Goal: Task Accomplishment & Management: Use online tool/utility

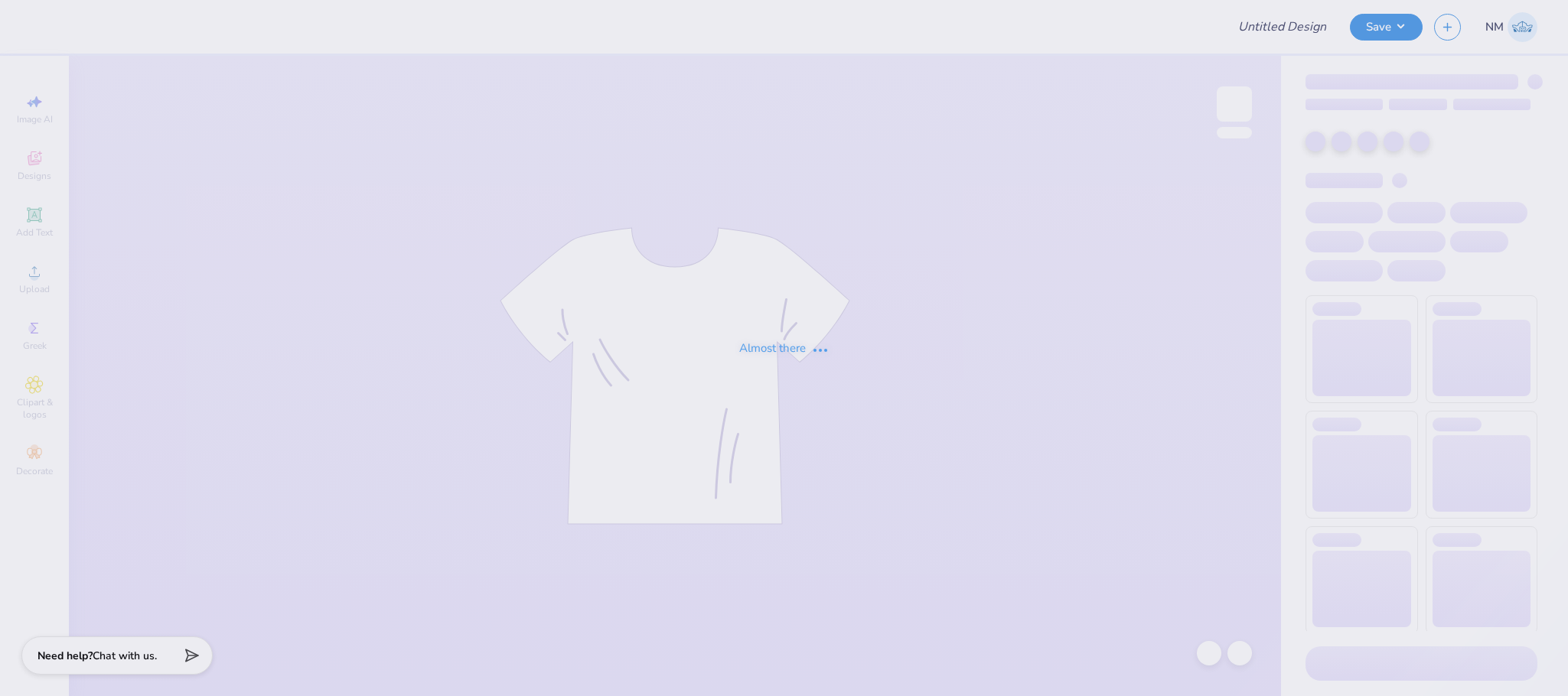
type input "Alpha Omicron Pi"
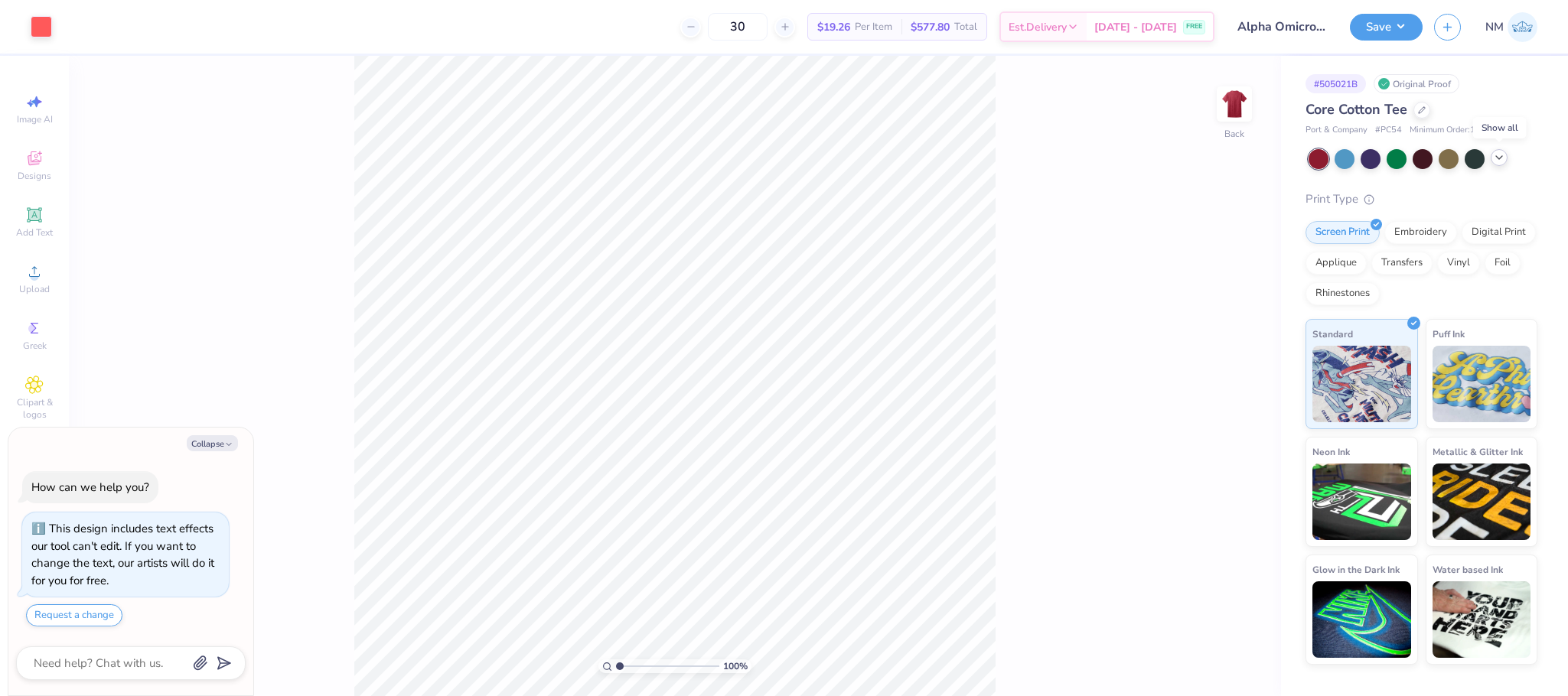
click at [1504, 160] on icon at bounding box center [1499, 158] width 12 height 12
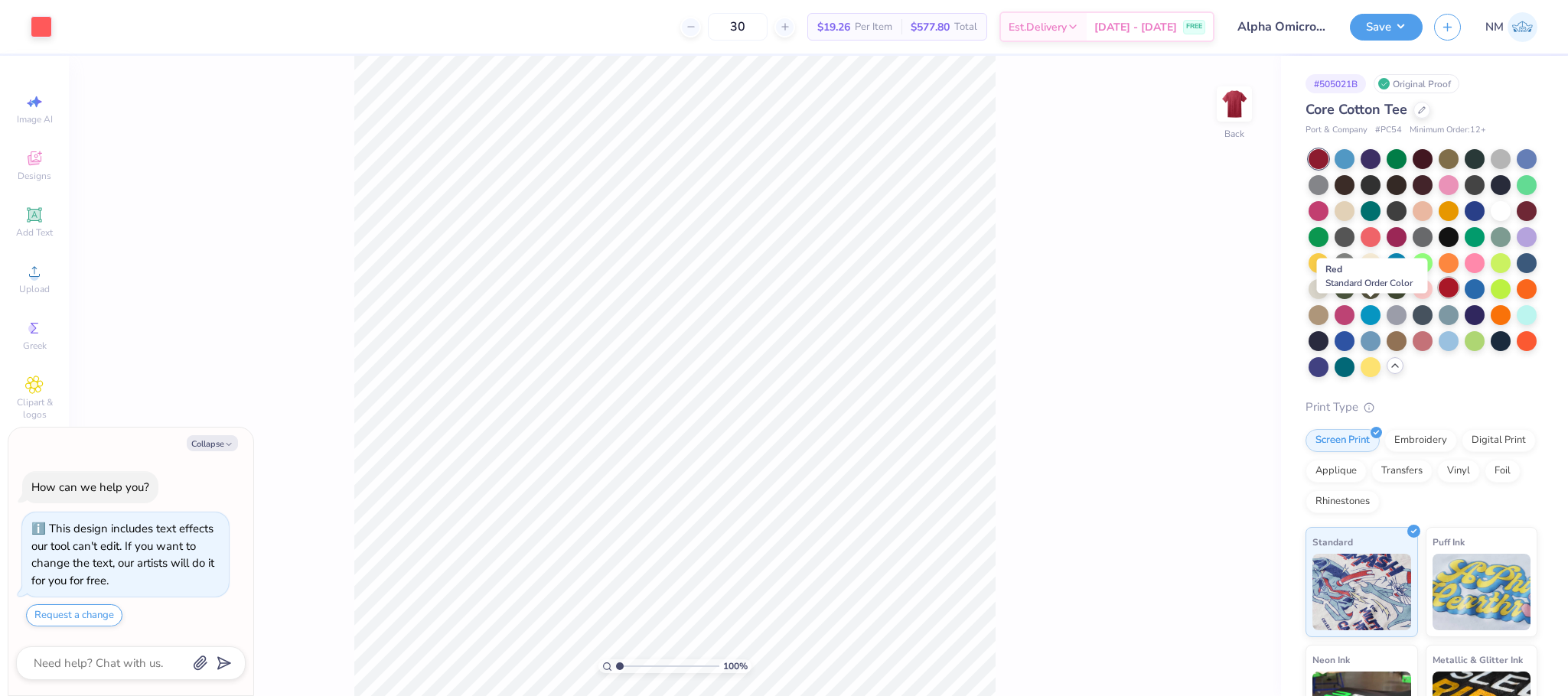
click at [1439, 298] on div at bounding box center [1449, 287] width 20 height 20
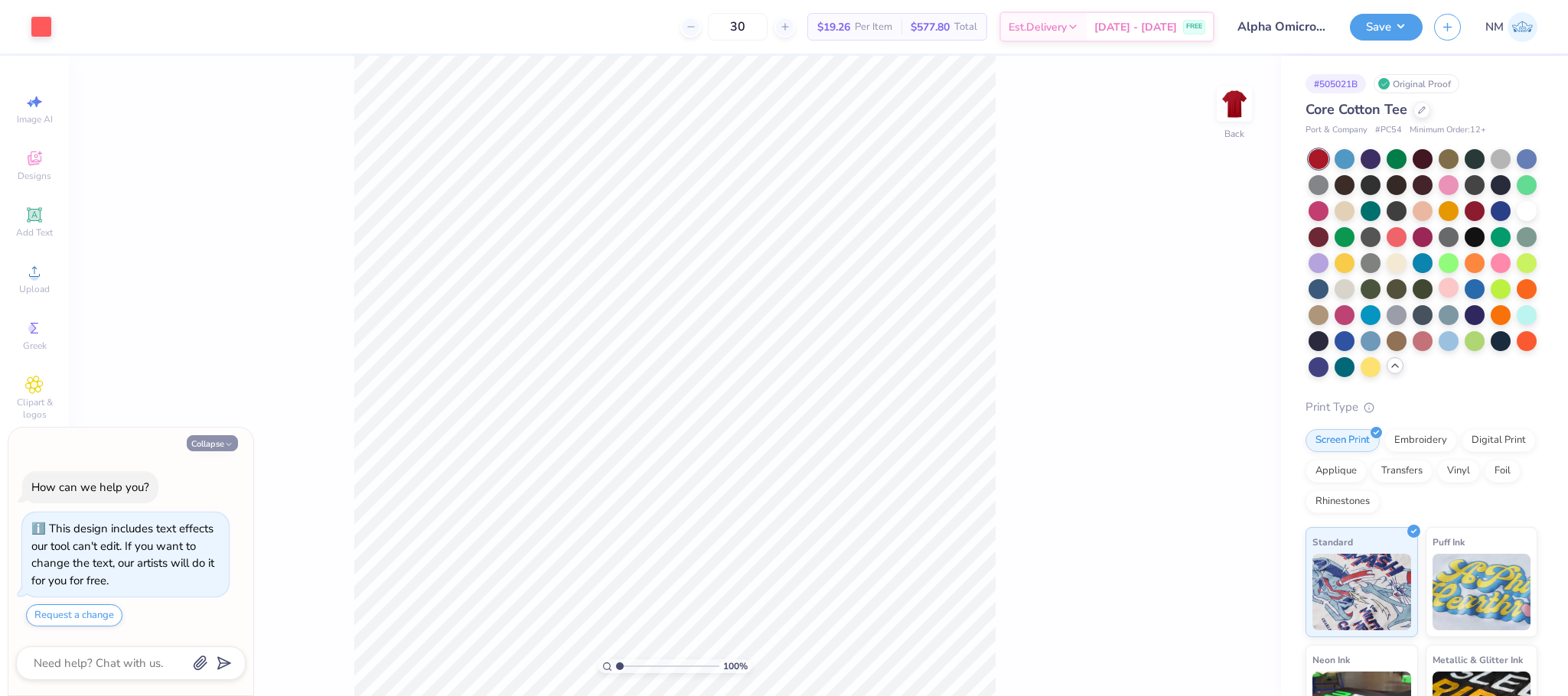
click at [218, 436] on button "Collapse" at bounding box center [212, 443] width 51 height 16
type textarea "x"
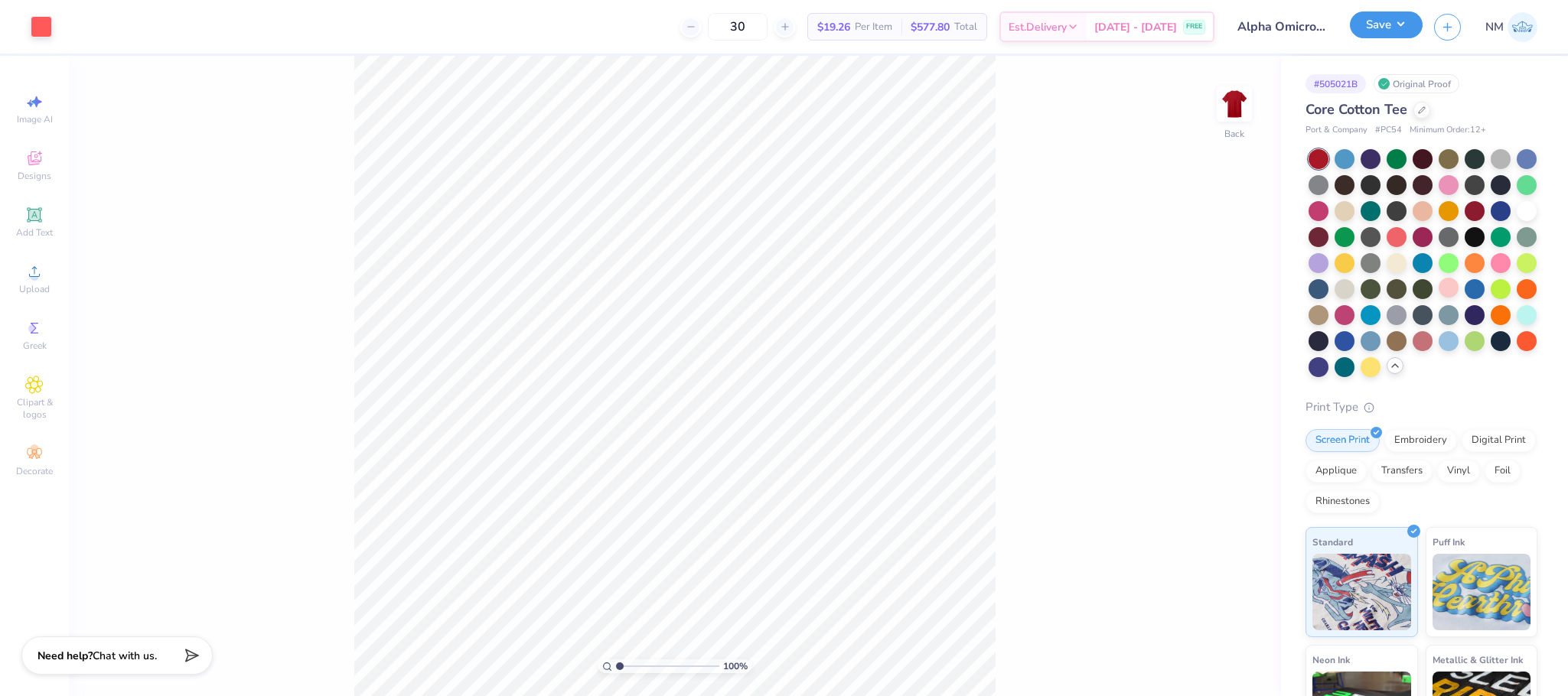
click at [1375, 30] on button "Save" at bounding box center [1386, 24] width 72 height 27
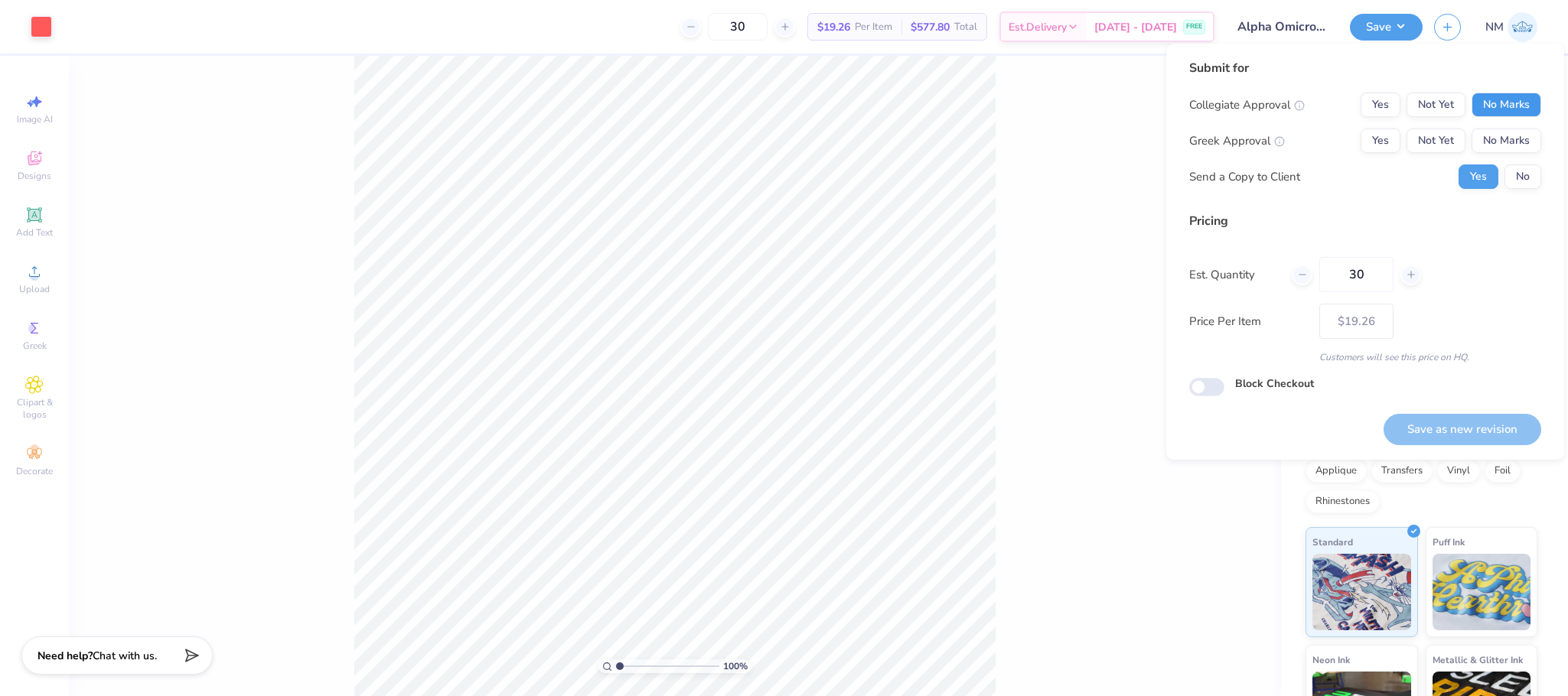
click at [1497, 106] on button "No Marks" at bounding box center [1506, 105] width 70 height 24
click at [1453, 135] on button "Not Yet" at bounding box center [1436, 140] width 59 height 24
click at [1538, 172] on button "No" at bounding box center [1523, 177] width 37 height 24
click at [1464, 174] on button "Yes" at bounding box center [1478, 177] width 40 height 24
click at [1470, 432] on button "Save as new revision" at bounding box center [1462, 429] width 158 height 31
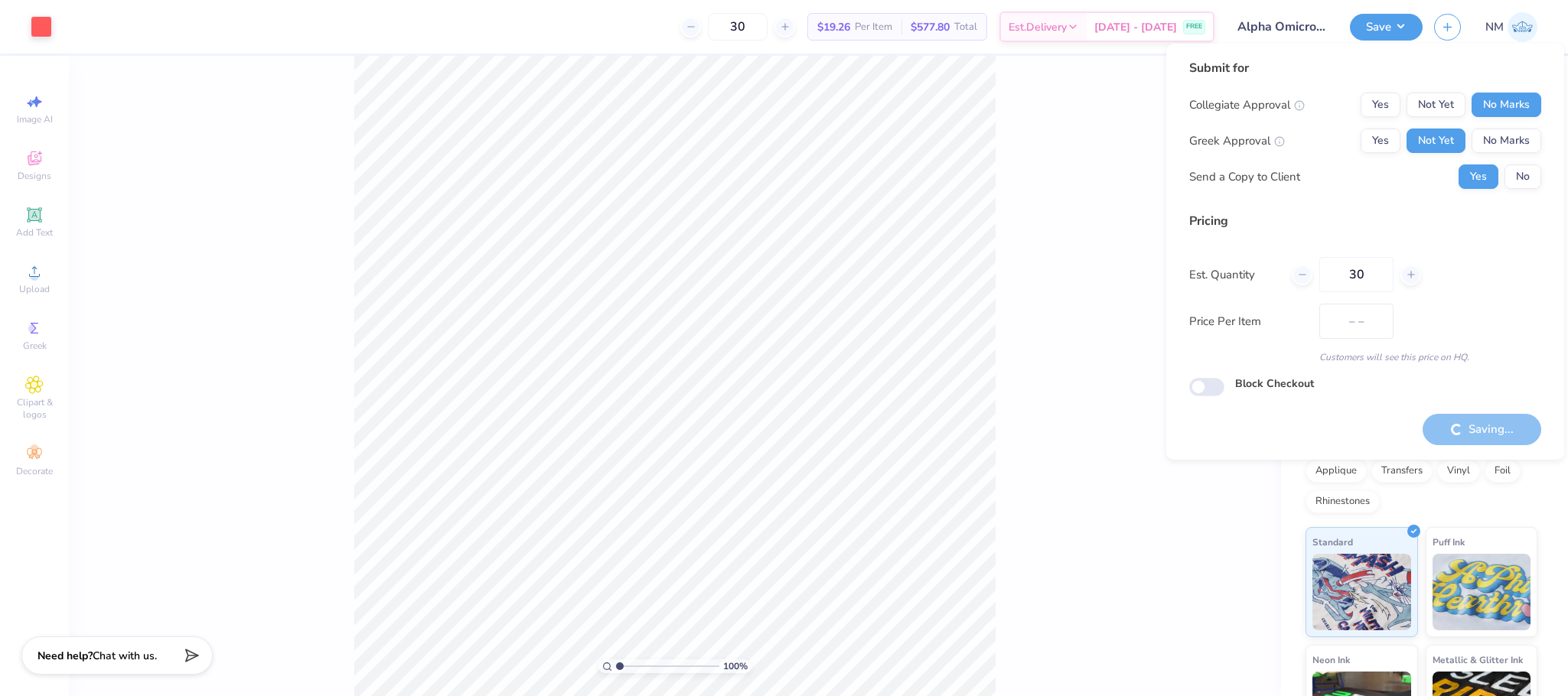
type input "$19.26"
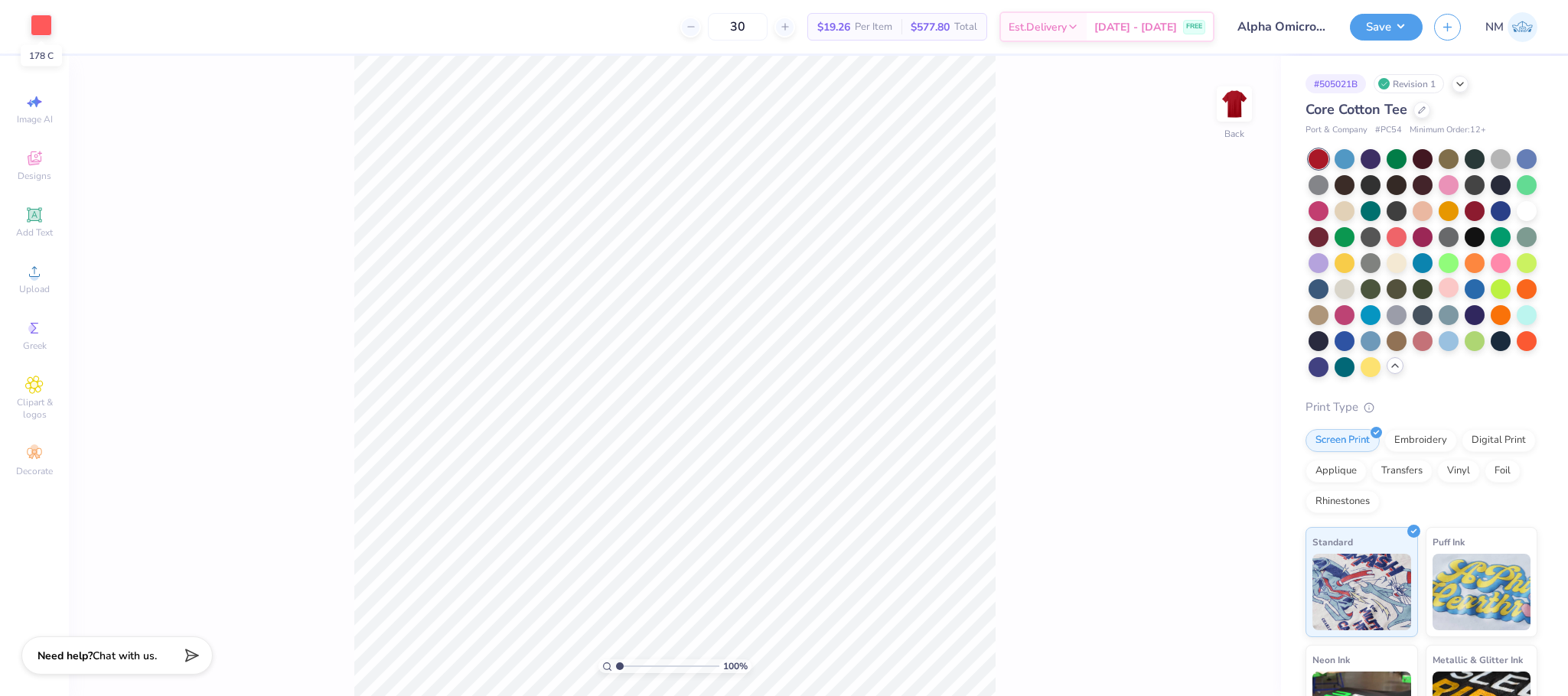
click at [37, 35] on div at bounding box center [41, 25] width 22 height 22
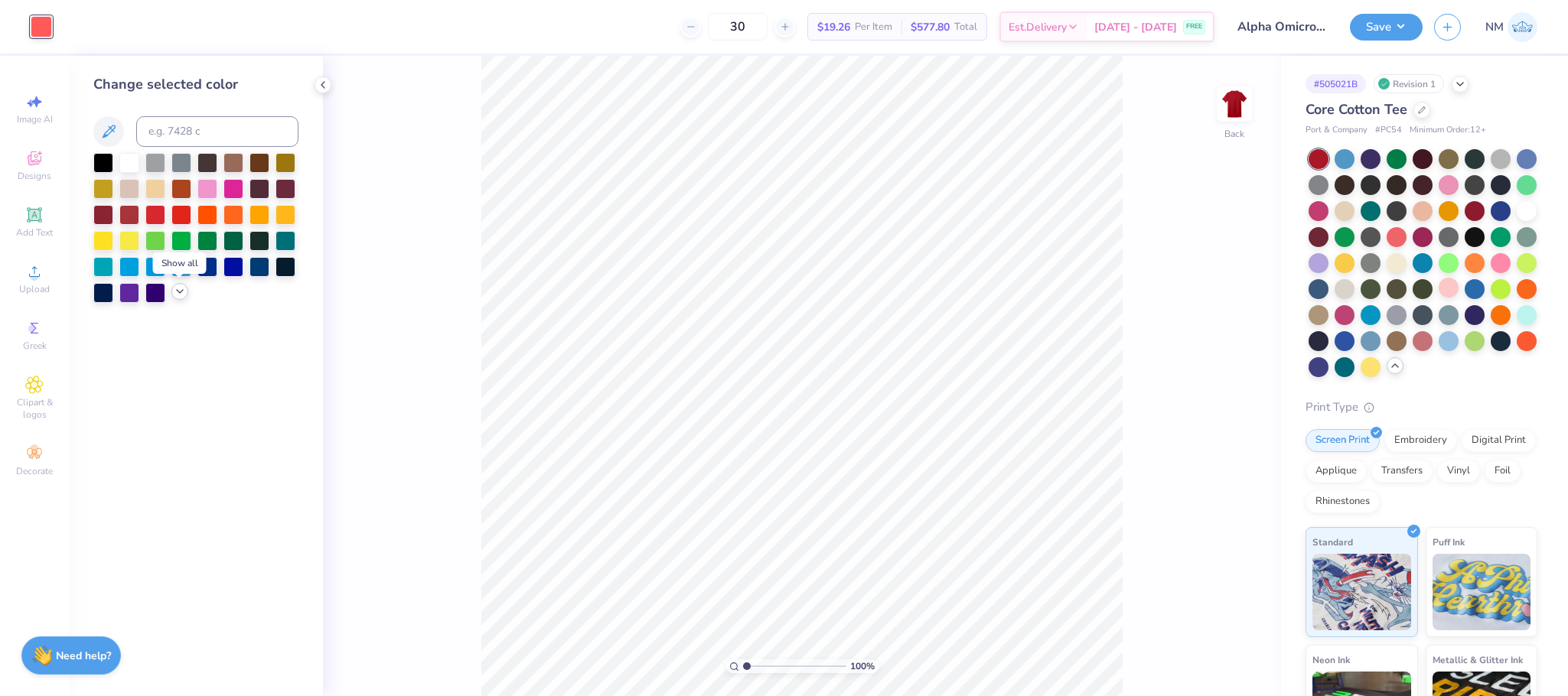
click at [178, 294] on icon at bounding box center [180, 291] width 12 height 12
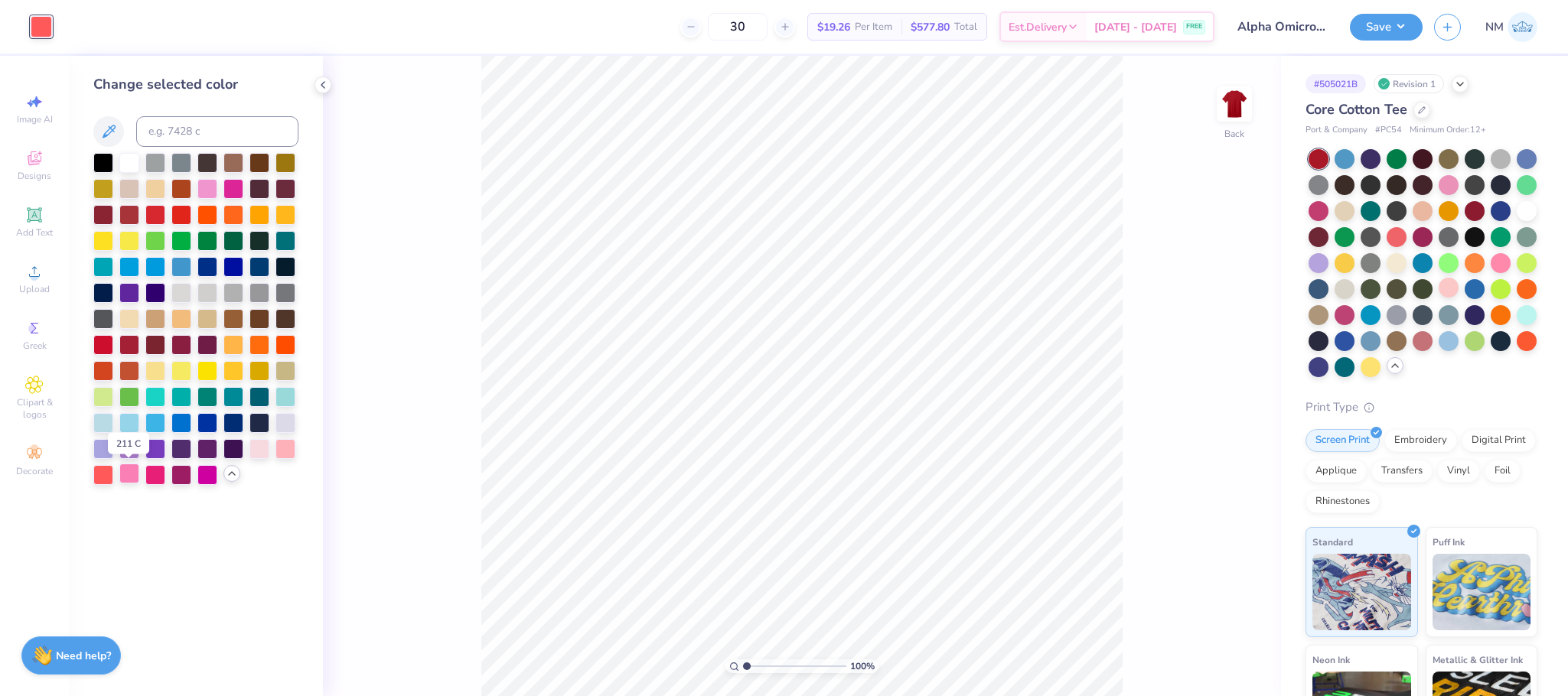
click at [128, 475] on div at bounding box center [129, 473] width 20 height 20
click at [288, 452] on div at bounding box center [285, 447] width 20 height 20
click at [1371, 22] on button "Save" at bounding box center [1386, 24] width 72 height 27
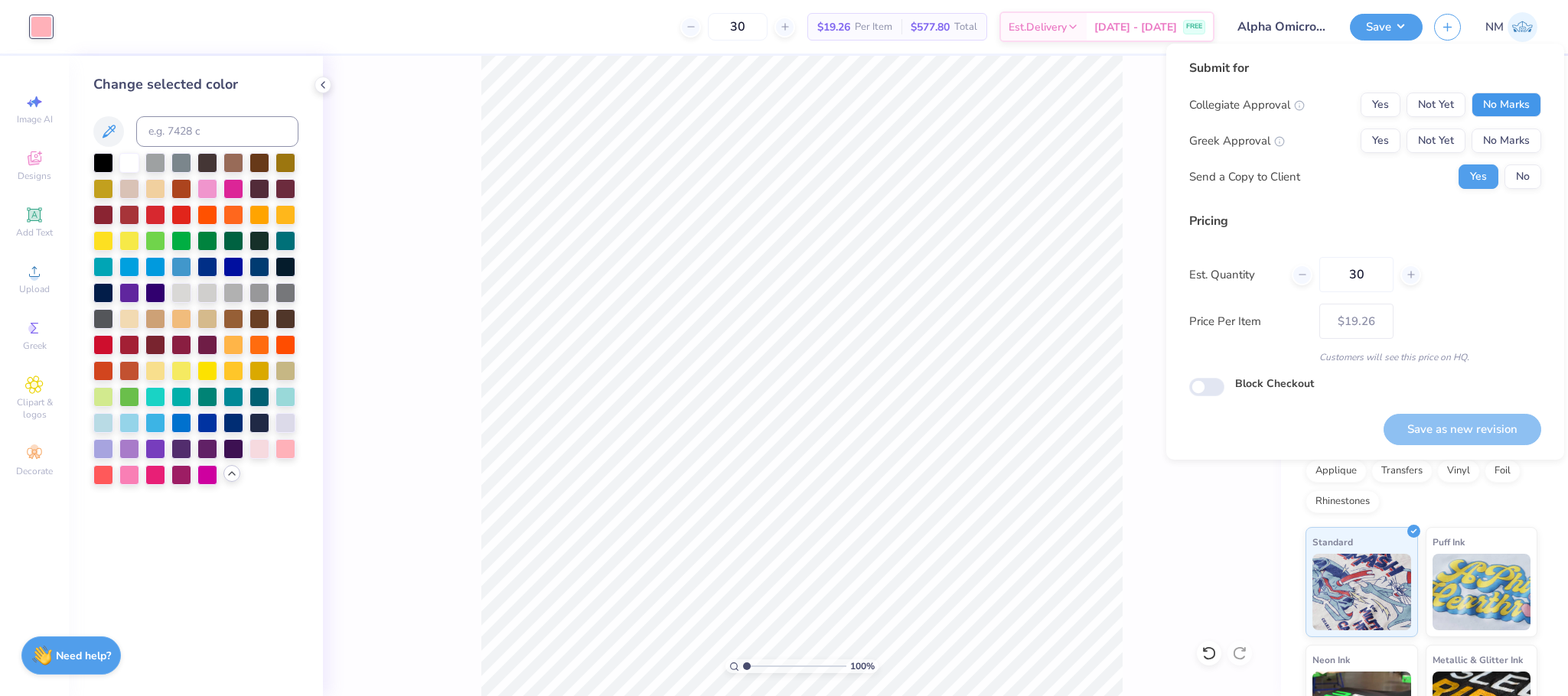
click at [1509, 102] on button "No Marks" at bounding box center [1506, 105] width 70 height 24
click at [1429, 131] on button "Not Yet" at bounding box center [1436, 140] width 59 height 24
click at [1527, 178] on button "No" at bounding box center [1523, 177] width 37 height 24
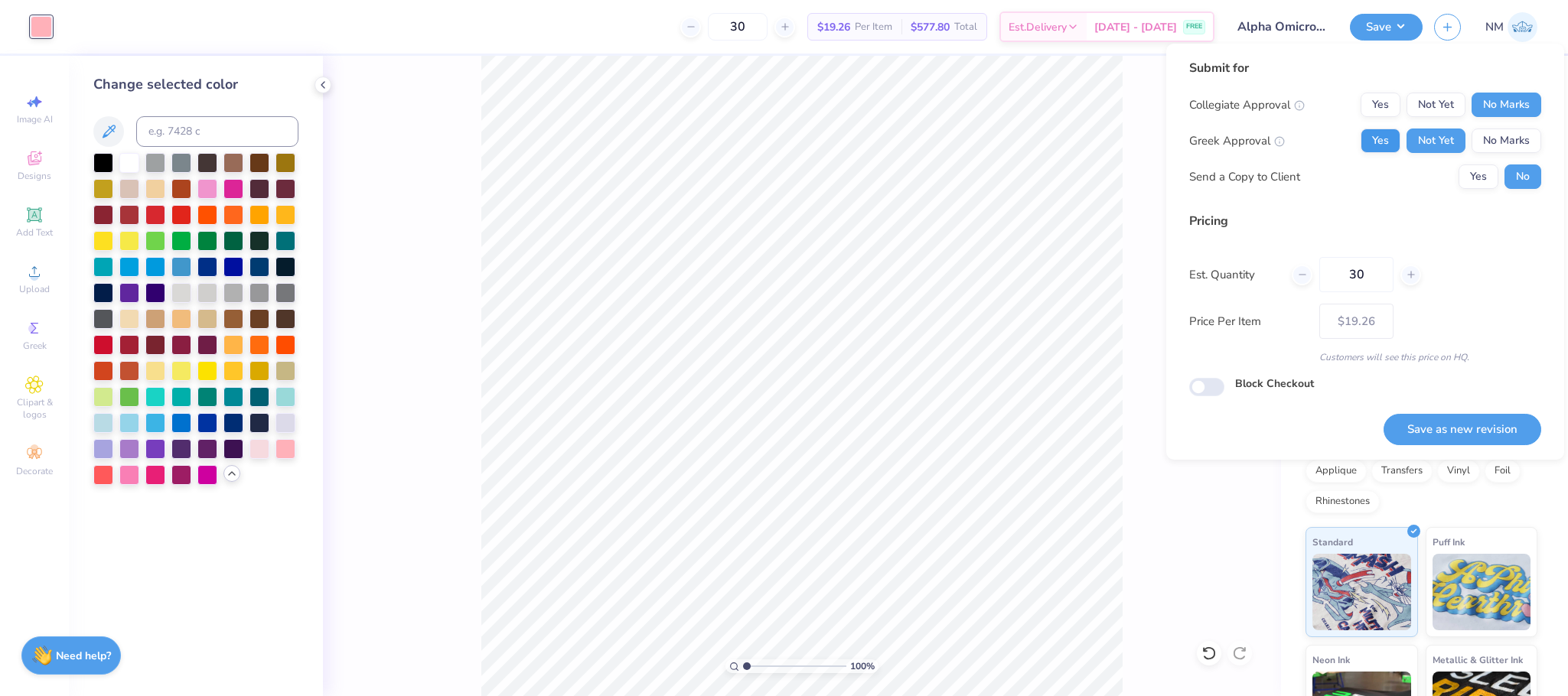
click at [1392, 131] on button "Yes" at bounding box center [1381, 140] width 40 height 24
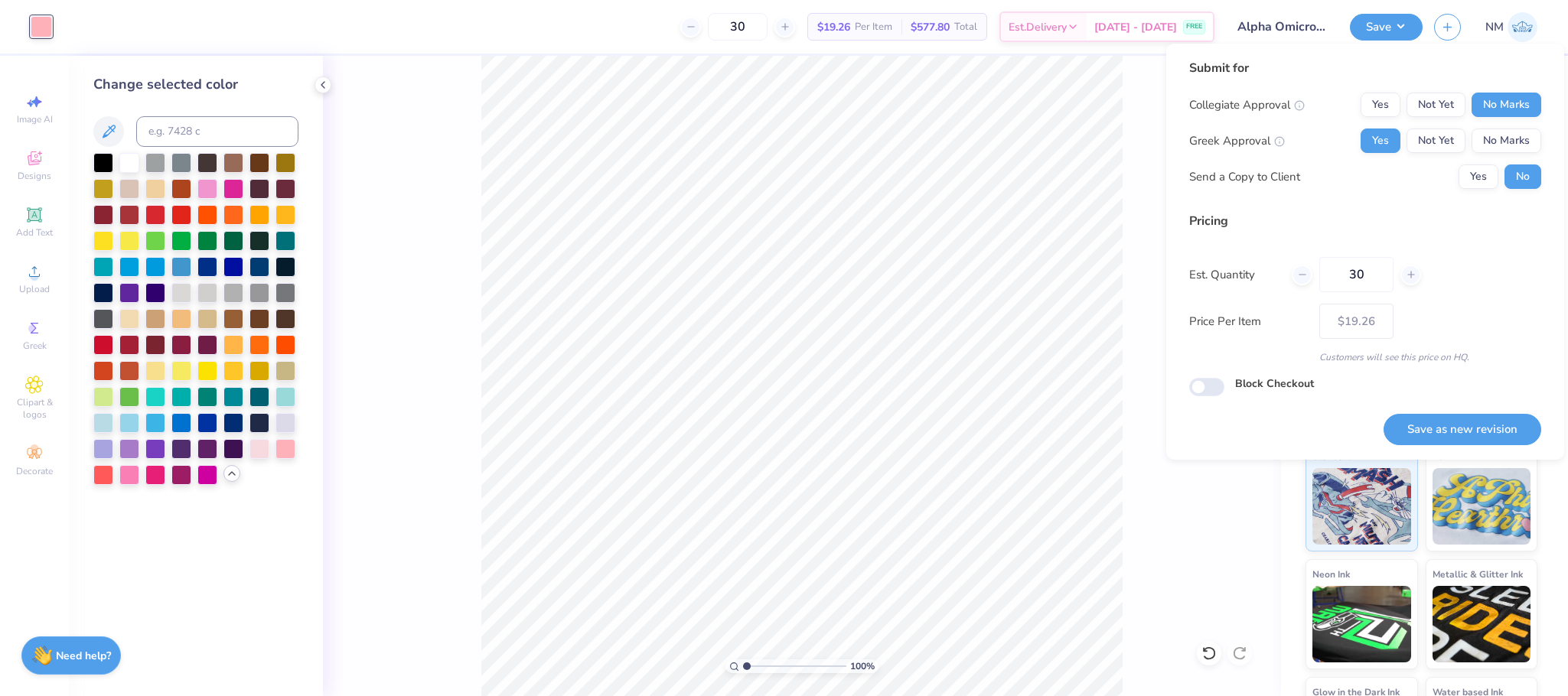
scroll to position [202, 0]
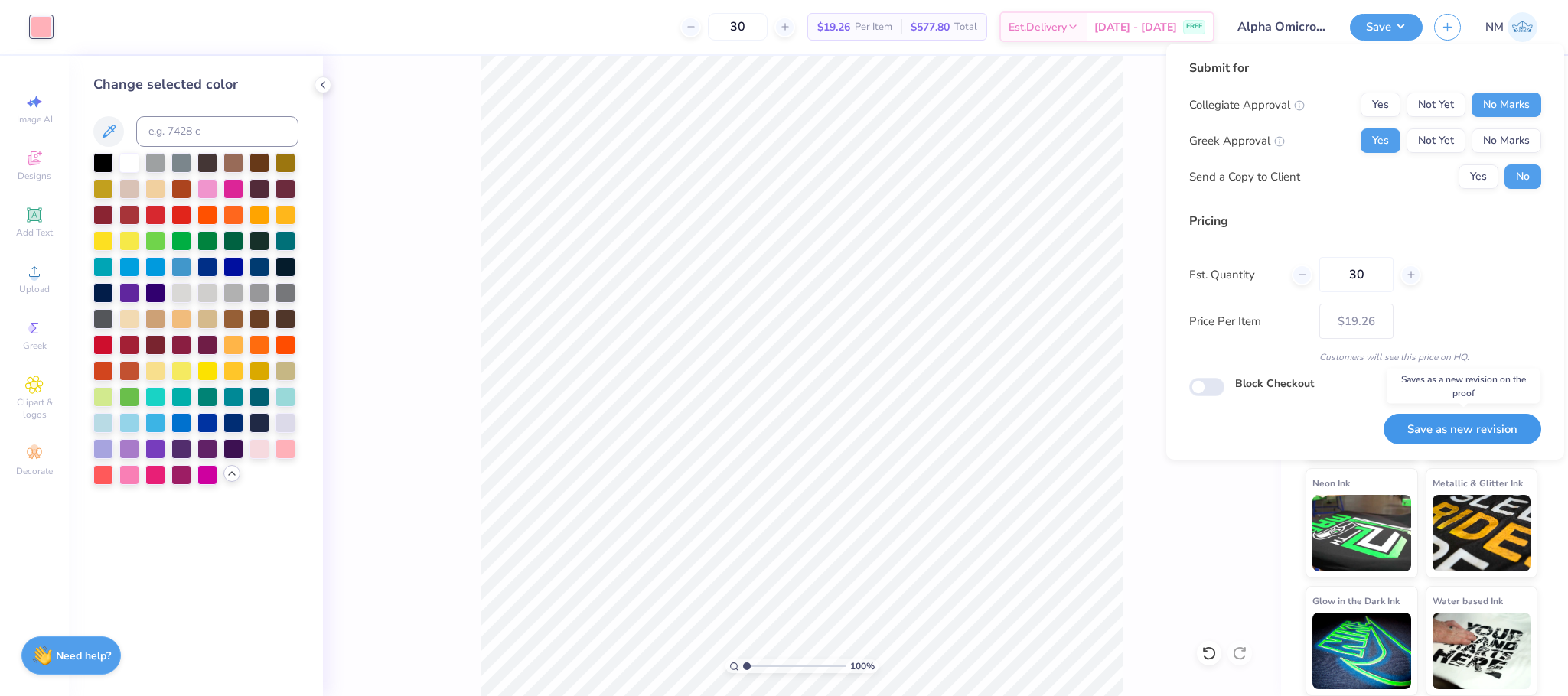
click at [1430, 425] on button "Save as new revision" at bounding box center [1462, 429] width 158 height 31
type input "$19.26"
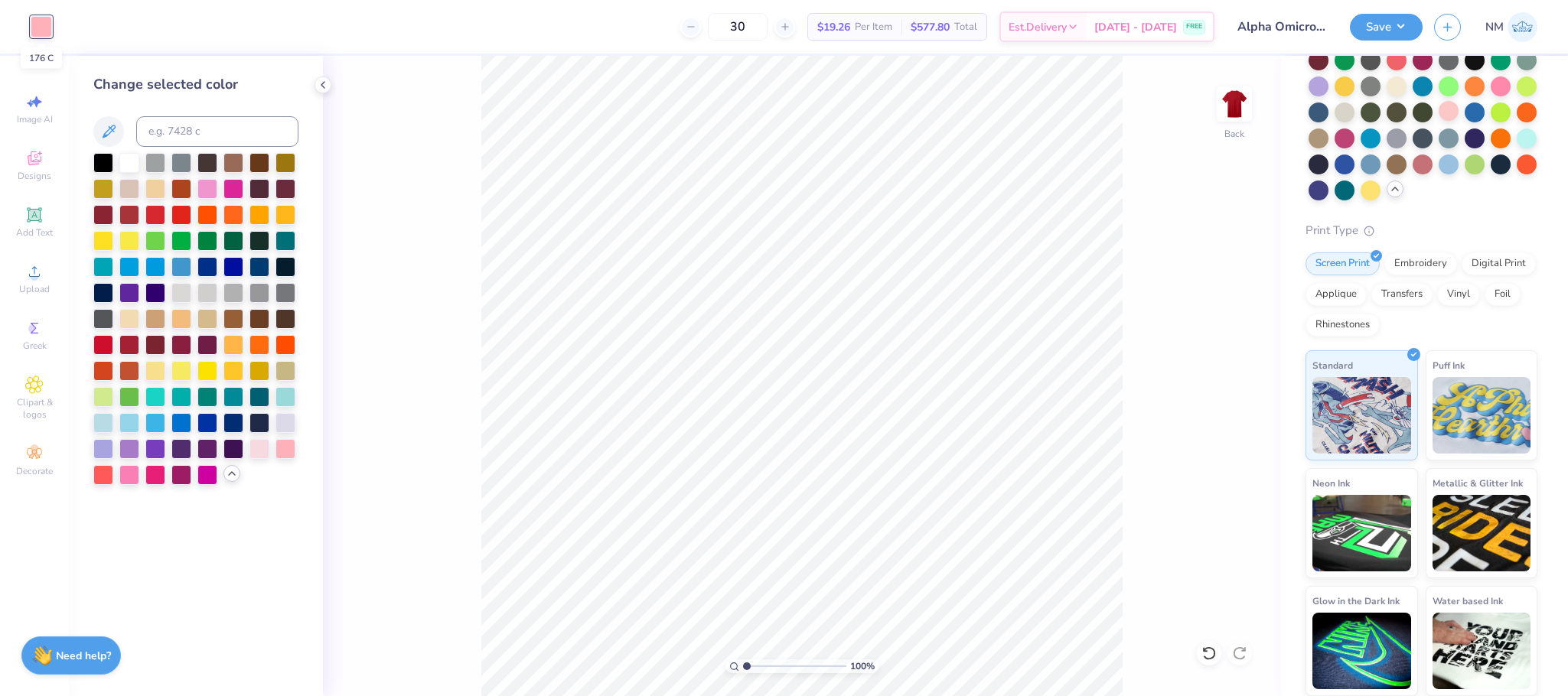
click at [46, 28] on div at bounding box center [41, 26] width 22 height 22
click at [99, 470] on div at bounding box center [103, 473] width 20 height 20
click at [127, 475] on div at bounding box center [129, 473] width 20 height 20
click at [1378, 23] on button "Save" at bounding box center [1386, 24] width 72 height 27
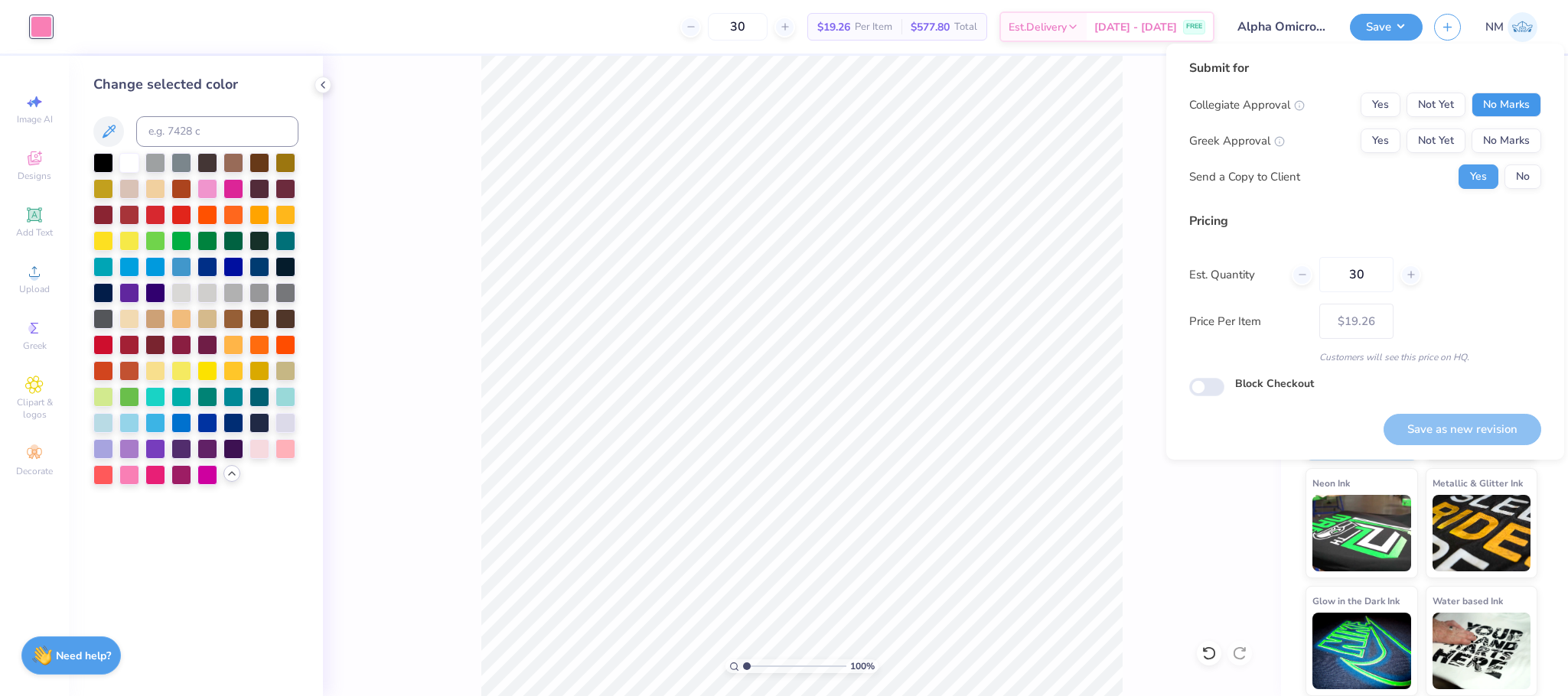
click at [1509, 104] on button "No Marks" at bounding box center [1506, 105] width 70 height 24
click at [1449, 135] on button "Not Yet" at bounding box center [1436, 140] width 59 height 24
click at [1523, 172] on button "No" at bounding box center [1523, 177] width 37 height 24
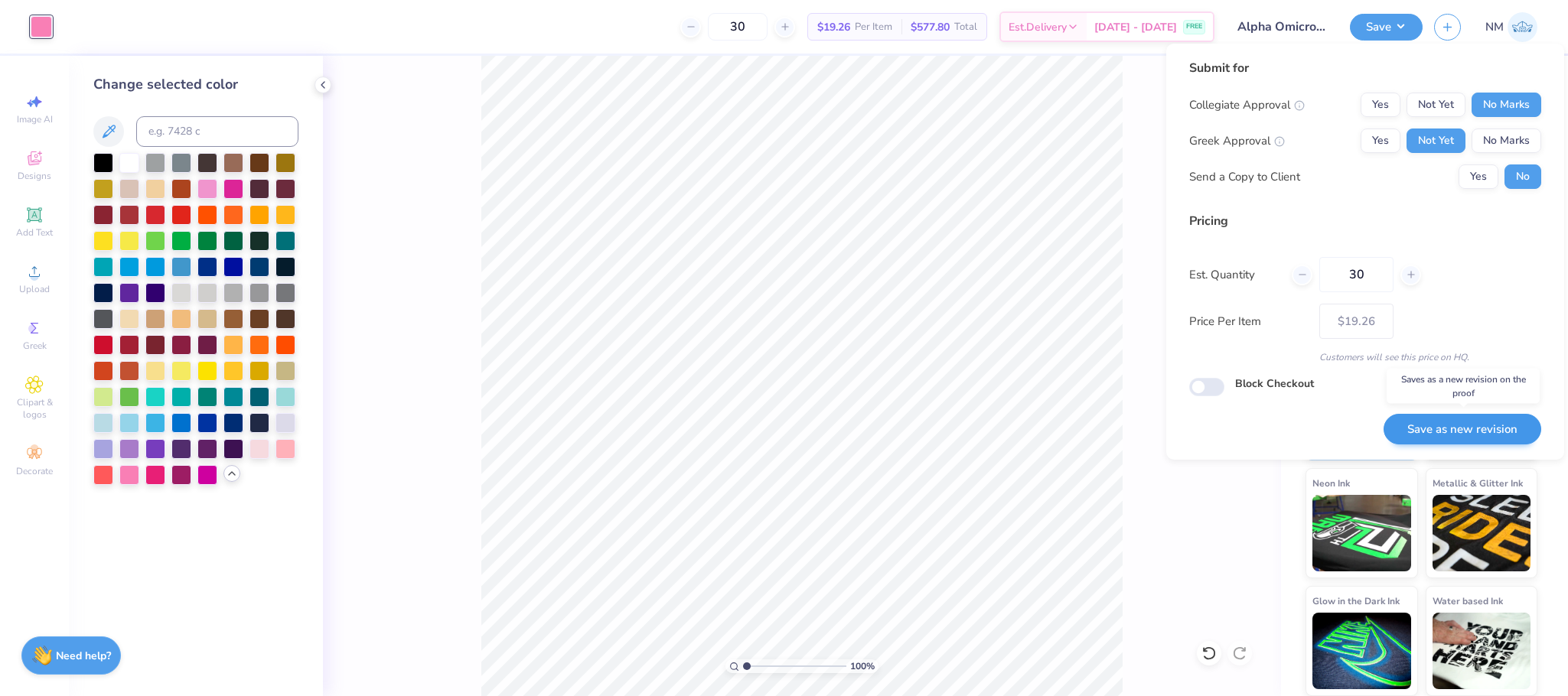
click at [1419, 418] on button "Save as new revision" at bounding box center [1462, 429] width 158 height 31
type input "$19.26"
